Goal: Communication & Community: Answer question/provide support

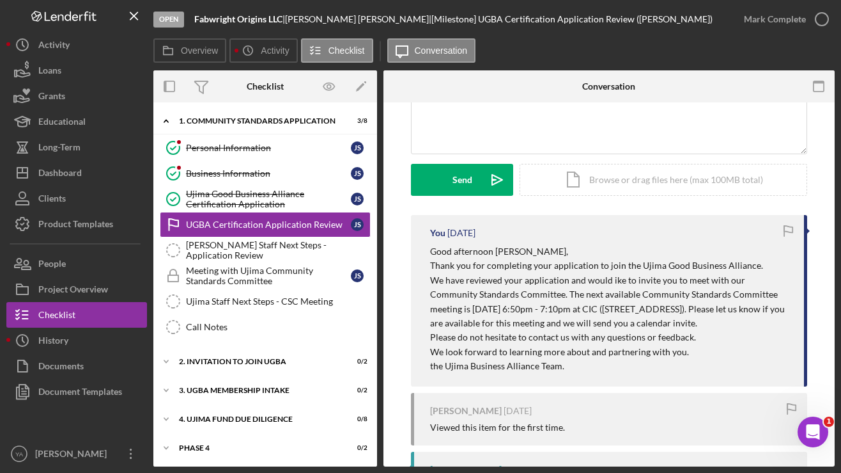
scroll to position [153, 0]
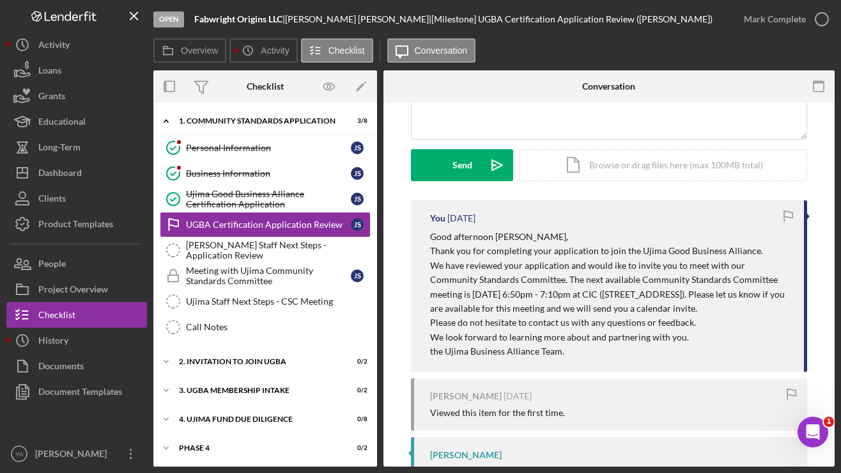
click at [522, 319] on span "Please do not hesitate to contact us with any questions or feedback." at bounding box center [563, 322] width 266 height 11
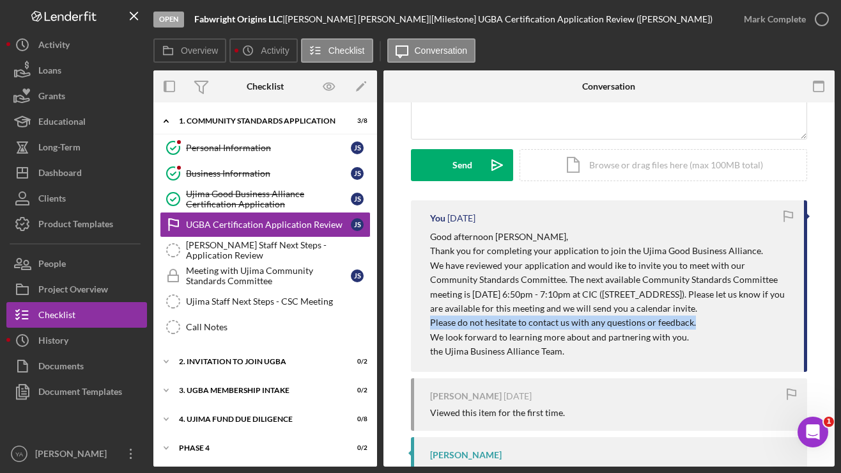
click at [522, 319] on span "Please do not hesitate to contact us with any questions or feedback." at bounding box center [563, 322] width 266 height 11
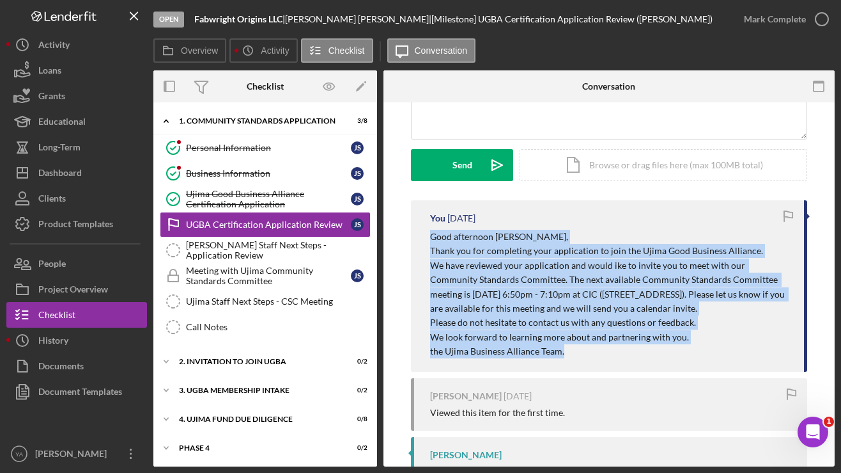
drag, startPoint x: 568, startPoint y: 349, endPoint x: 410, endPoint y: 233, distance: 196.3
click at [411, 233] on div "You [DATE] Good afternoon [PERSON_NAME], Thank you for completing your applicat…" at bounding box center [609, 285] width 396 height 171
copy div "Good afternoon [PERSON_NAME], Thank you for completing your application to join…"
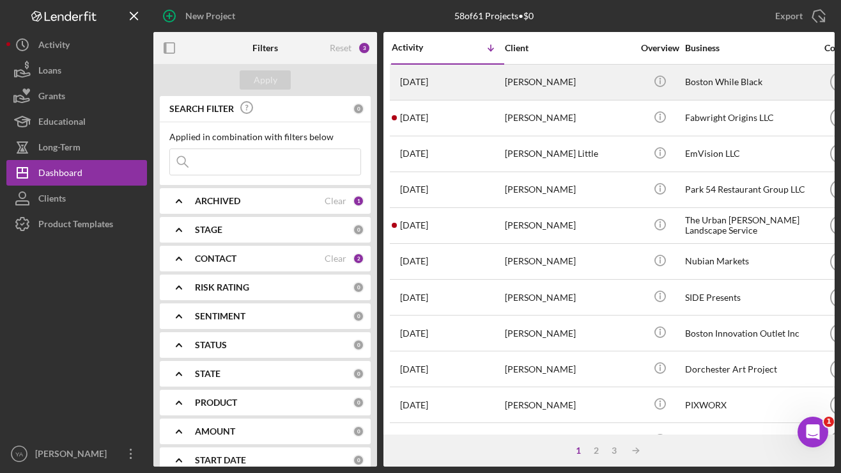
click at [603, 84] on div "[PERSON_NAME]" at bounding box center [569, 82] width 128 height 34
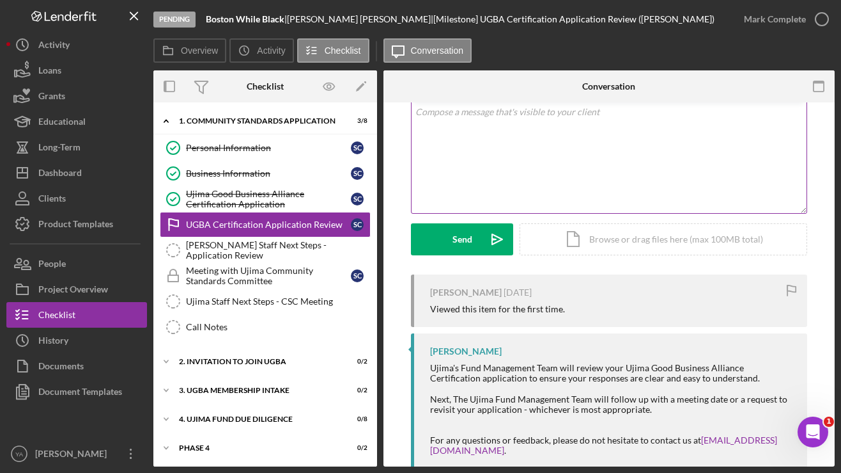
scroll to position [70, 0]
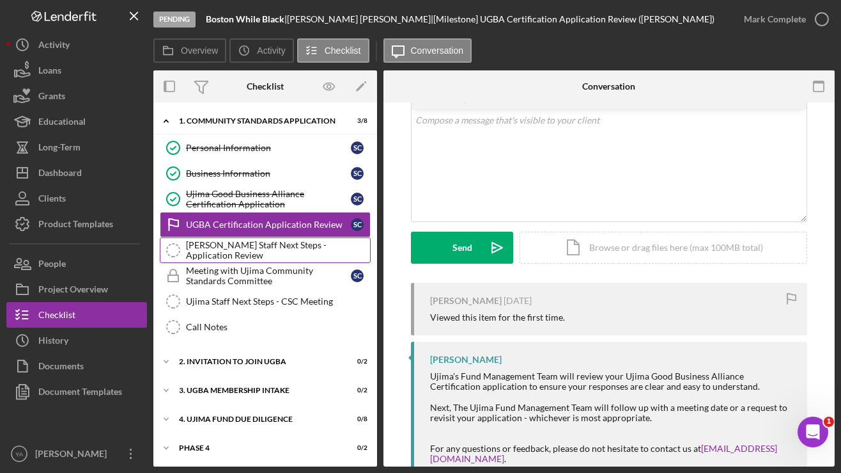
click at [272, 247] on div "[PERSON_NAME] Staff Next Steps - Application Review" at bounding box center [278, 250] width 184 height 20
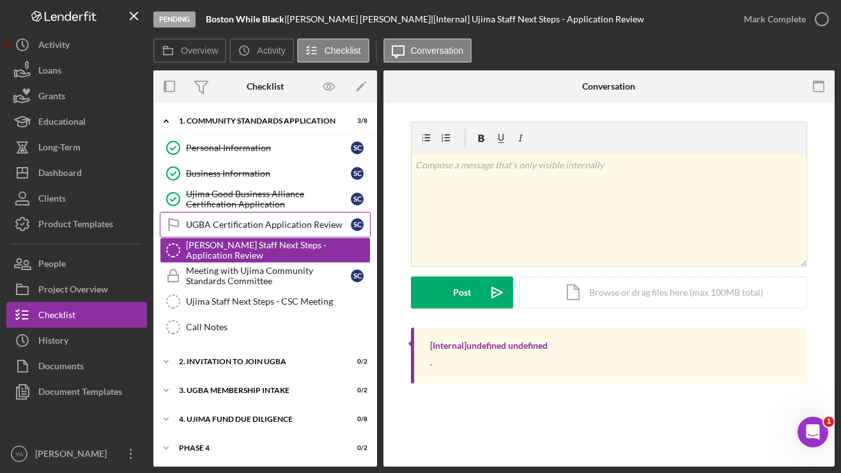
click at [267, 229] on div "UGBA Certification Application Review" at bounding box center [268, 224] width 165 height 10
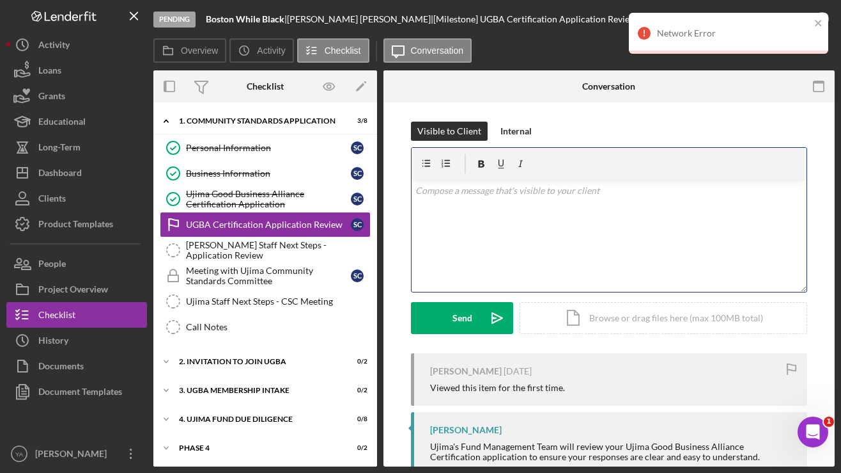
click at [497, 201] on div "v Color teal Color pink Remove color Add row above Add row below Add column bef…" at bounding box center [609, 236] width 395 height 112
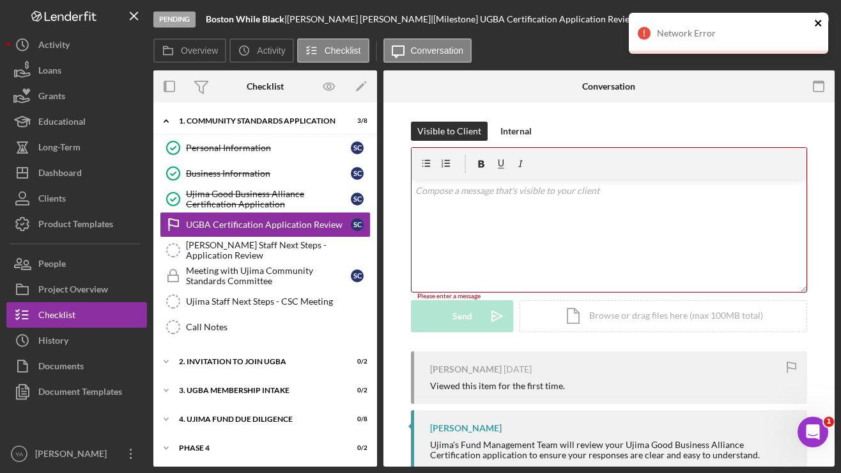
click at [820, 20] on icon "close" at bounding box center [819, 23] width 9 height 10
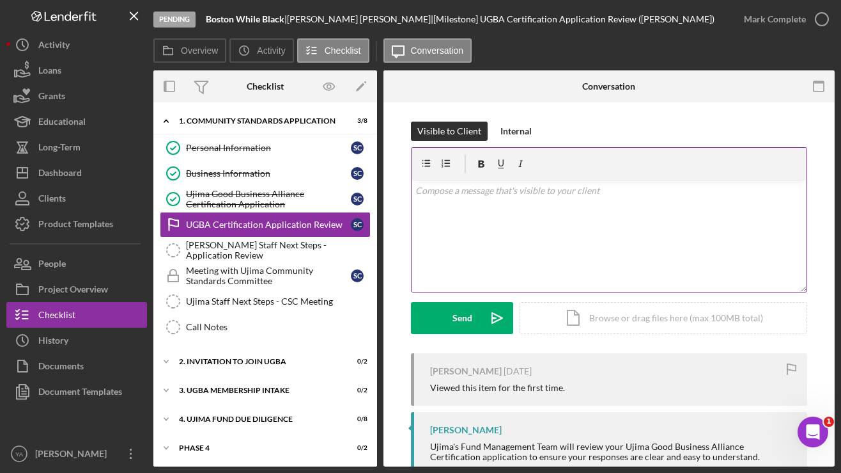
click at [503, 223] on div "v Color teal Color pink Remove color Add row above Add row below Add column bef…" at bounding box center [609, 236] width 395 height 112
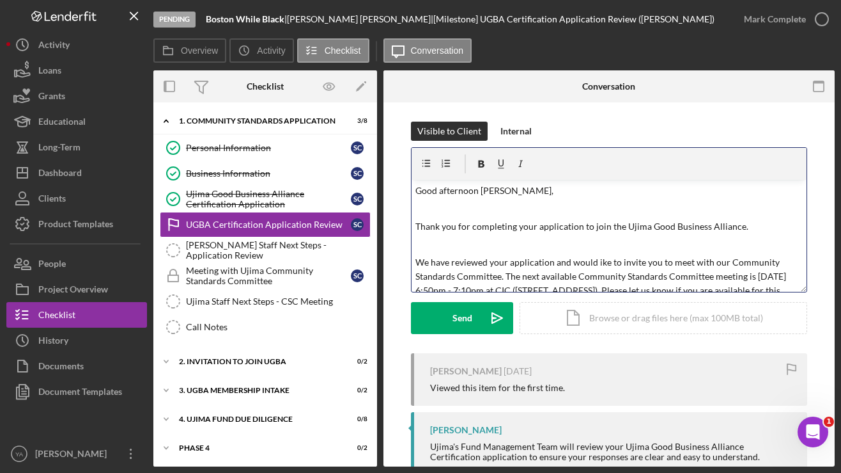
click at [464, 190] on span "Good afternoon [PERSON_NAME]," at bounding box center [485, 190] width 138 height 11
click at [487, 192] on span "Good morning Jemuel," at bounding box center [482, 190] width 132 height 11
click at [471, 189] on span "Good morning Sheena," at bounding box center [482, 190] width 132 height 11
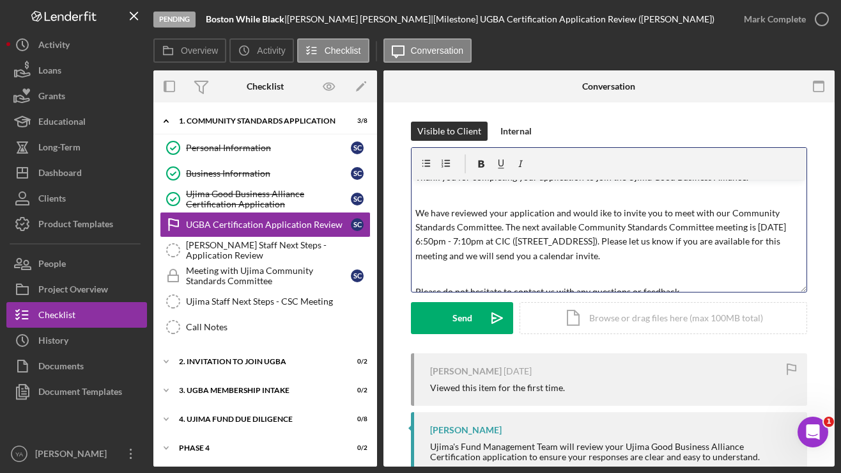
scroll to position [54, 0]
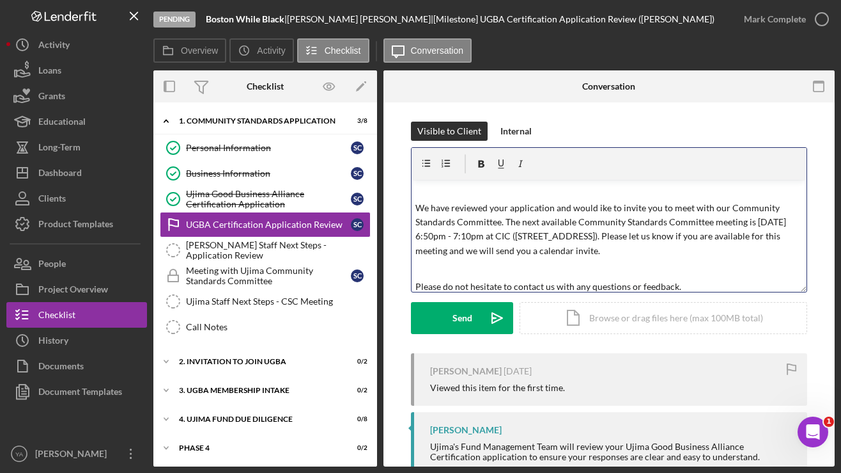
click at [425, 236] on span "We have reviewed your application and would ike to invite you to meet with our …" at bounding box center [602, 229] width 373 height 54
click at [464, 238] on span "We have reviewed your application and would ike to invite you to meet with our …" at bounding box center [602, 229] width 373 height 54
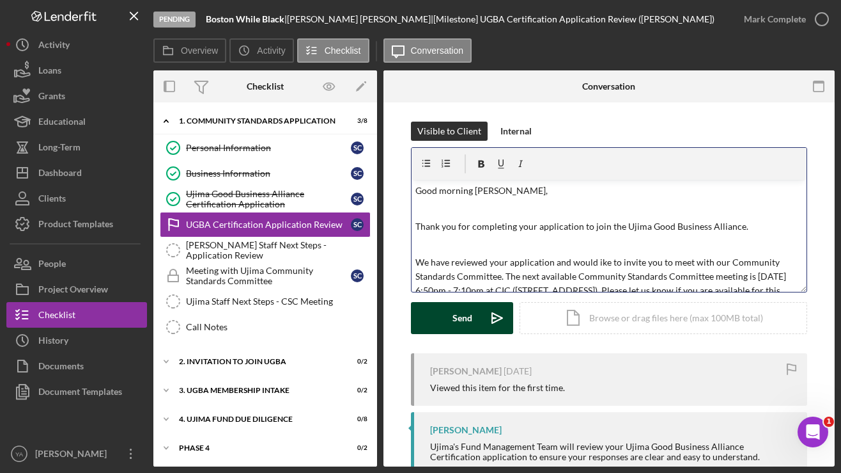
scroll to position [0, 0]
click at [469, 306] on div "Send" at bounding box center [463, 318] width 20 height 32
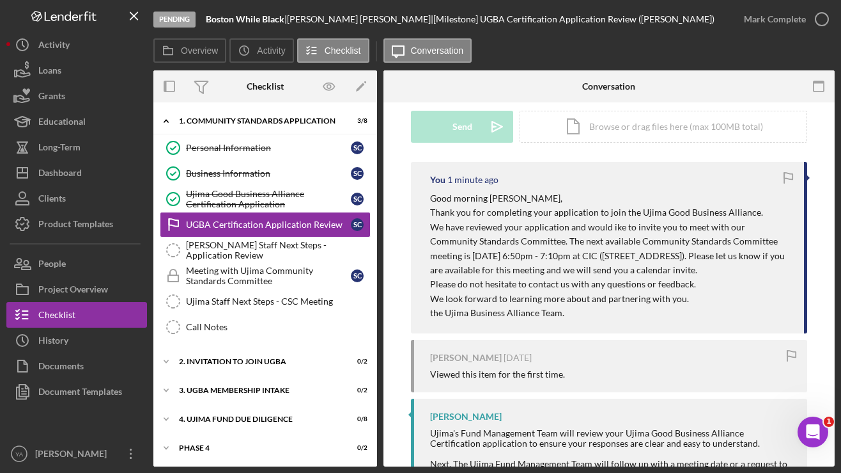
scroll to position [183, 0]
